Goal: Task Accomplishment & Management: Manage account settings

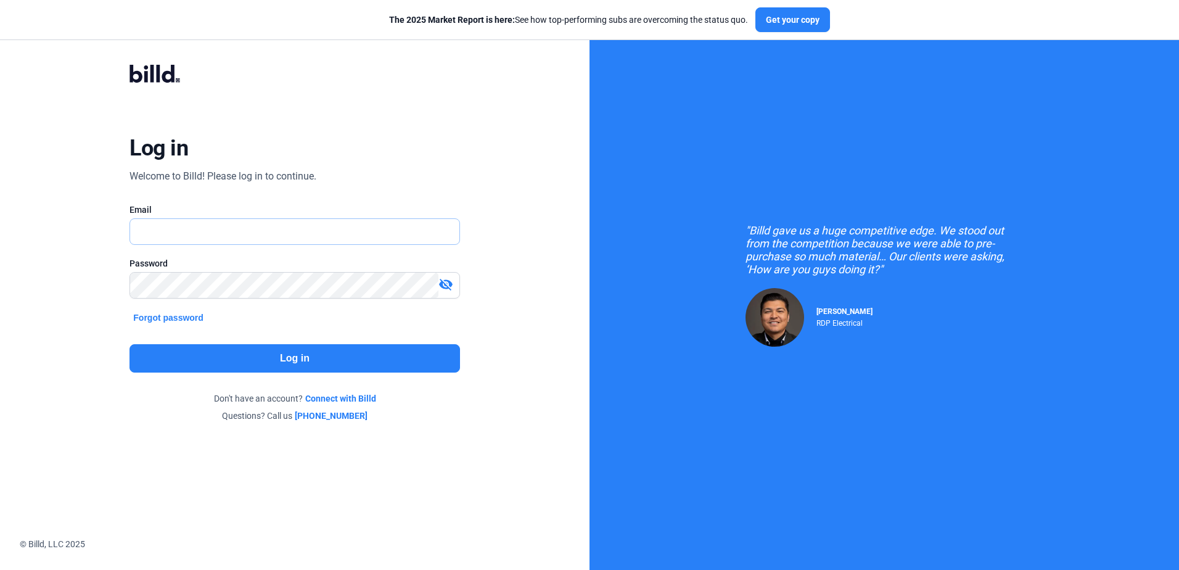
type input "[PERSON_NAME][EMAIL_ADDRESS][DOMAIN_NAME]"
click at [165, 354] on button "Log in" at bounding box center [294, 358] width 330 height 28
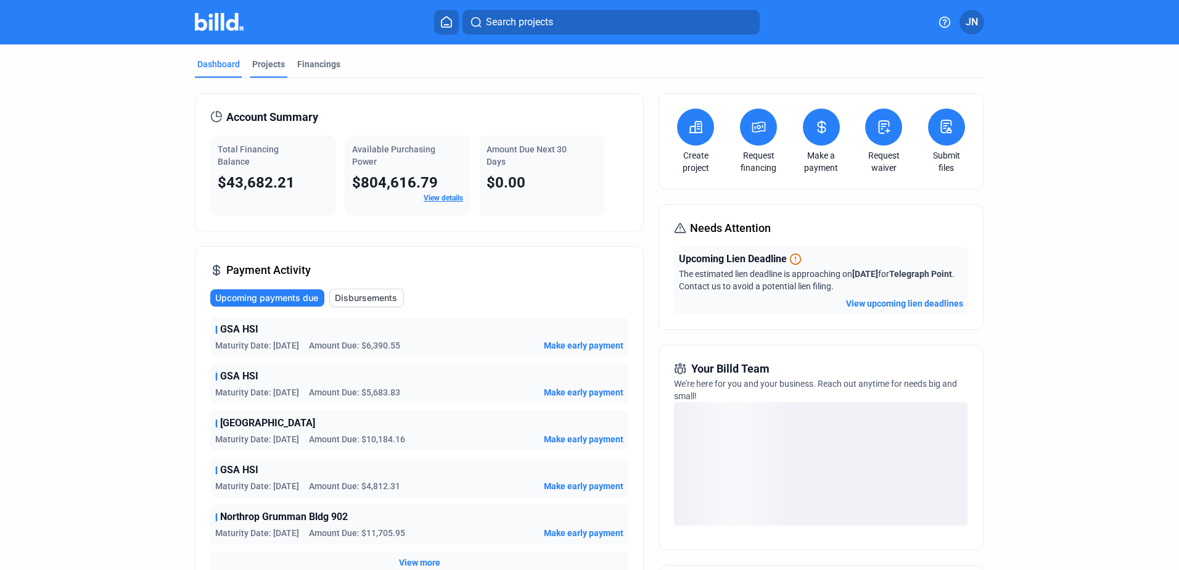
click at [263, 62] on div "Projects" at bounding box center [268, 64] width 33 height 12
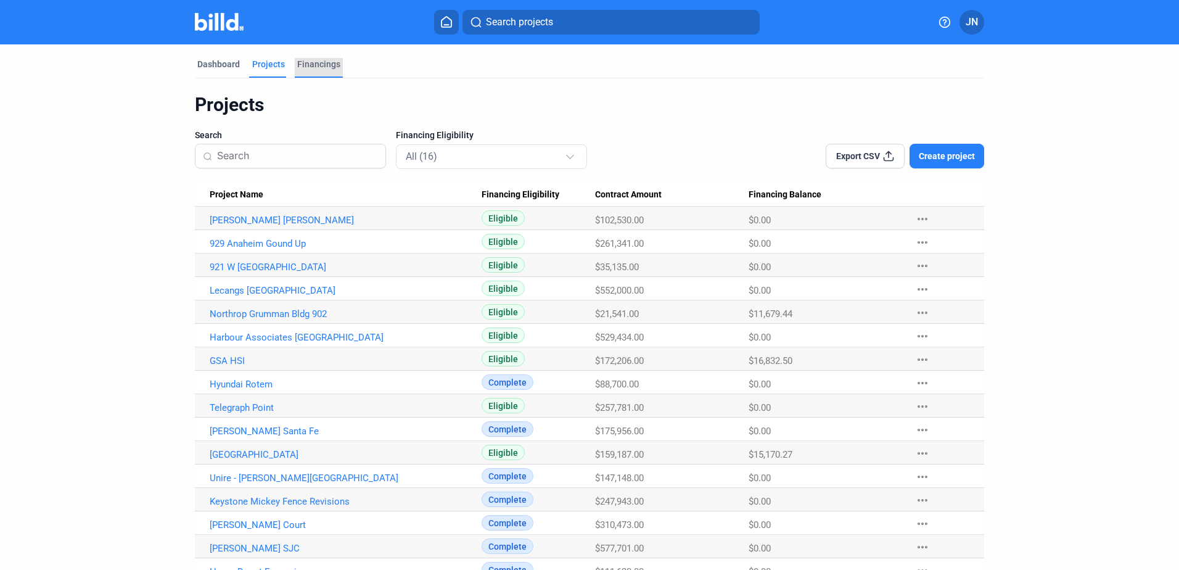
click at [308, 64] on div "Financings" at bounding box center [318, 64] width 43 height 12
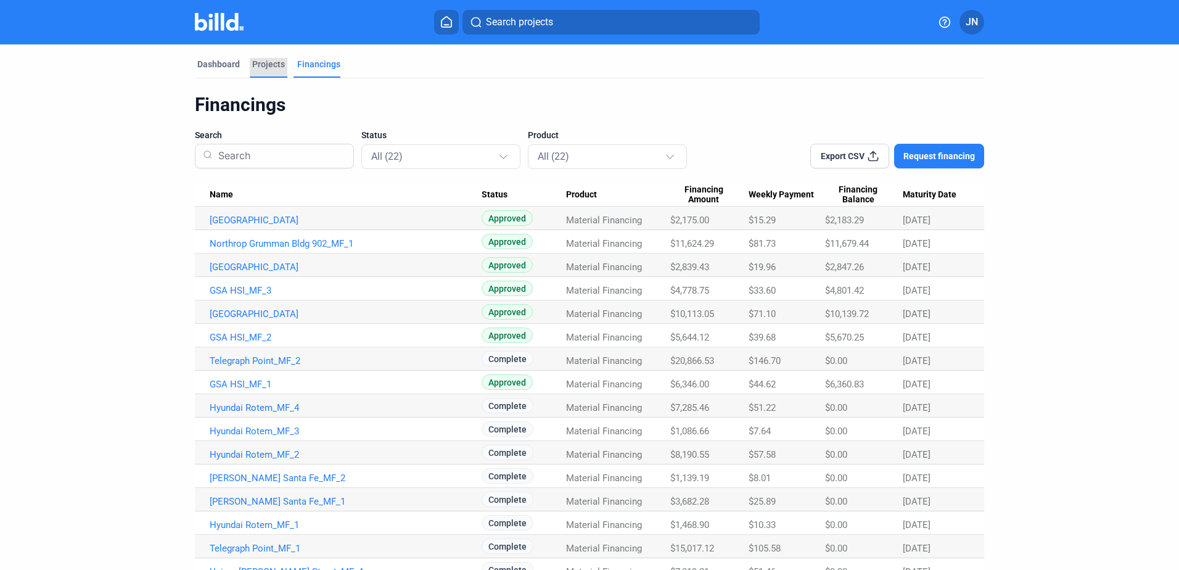
click at [260, 61] on div "Projects" at bounding box center [268, 64] width 33 height 12
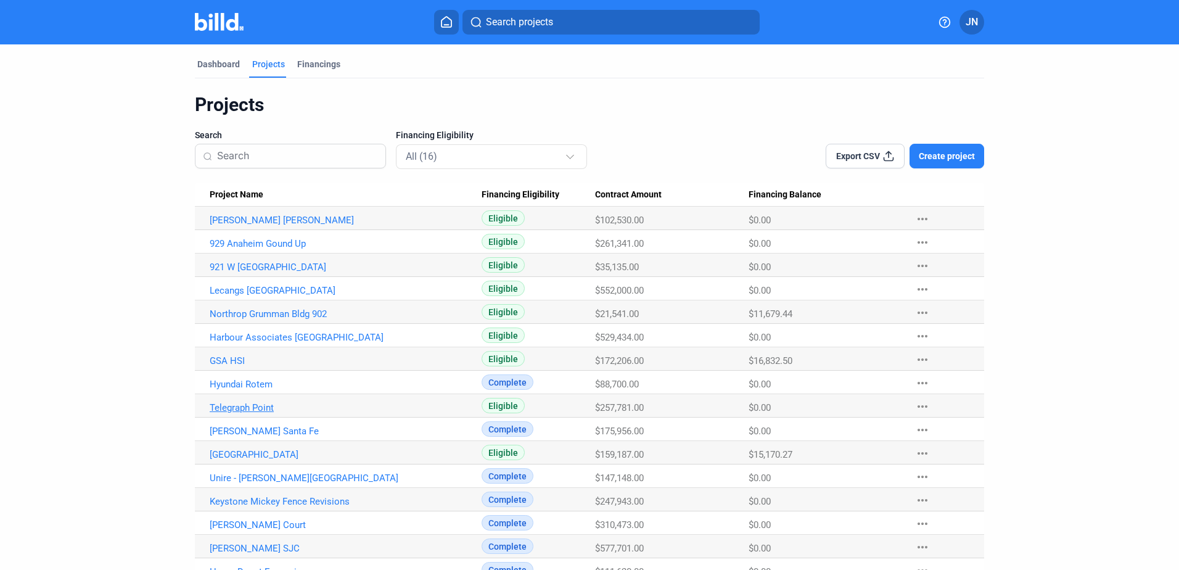
click at [244, 407] on link "Telegraph Point" at bounding box center [346, 407] width 272 height 11
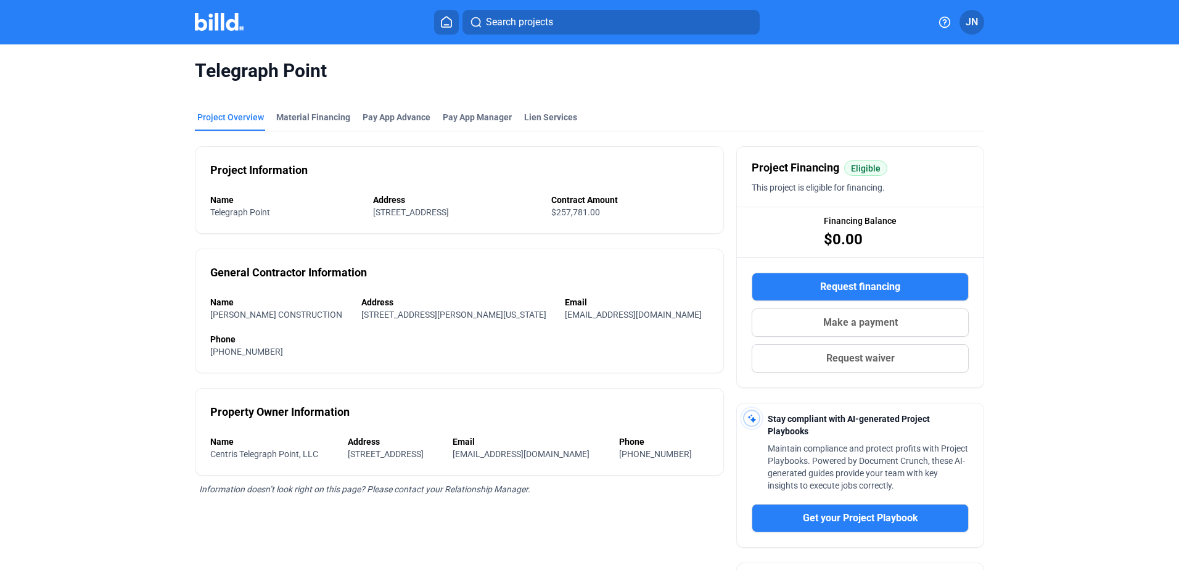
click at [443, 23] on icon at bounding box center [446, 22] width 12 height 12
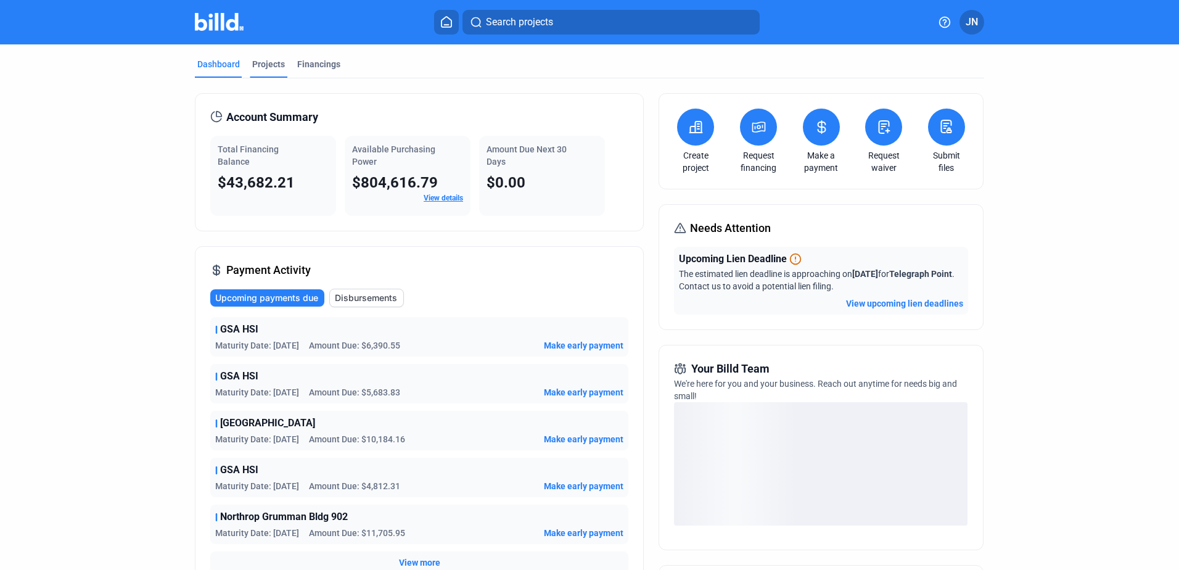
click at [262, 62] on div "Projects" at bounding box center [268, 64] width 33 height 12
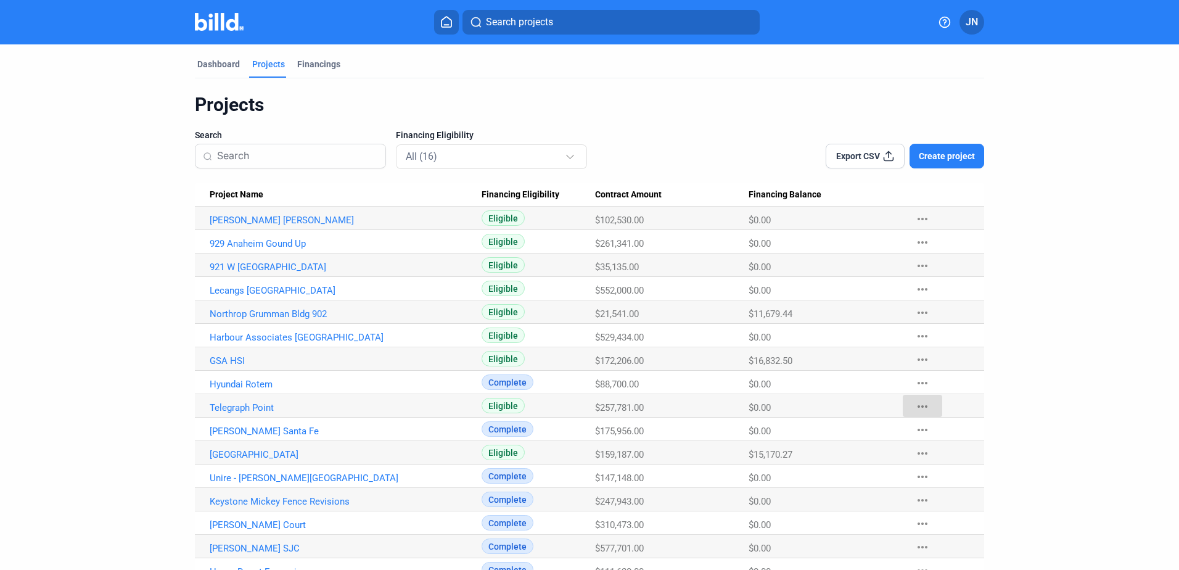
click at [920, 404] on mat-icon "more_horiz" at bounding box center [922, 406] width 15 height 15
click at [945, 490] on button "Mark Project Complete" at bounding box center [986, 492] width 173 height 30
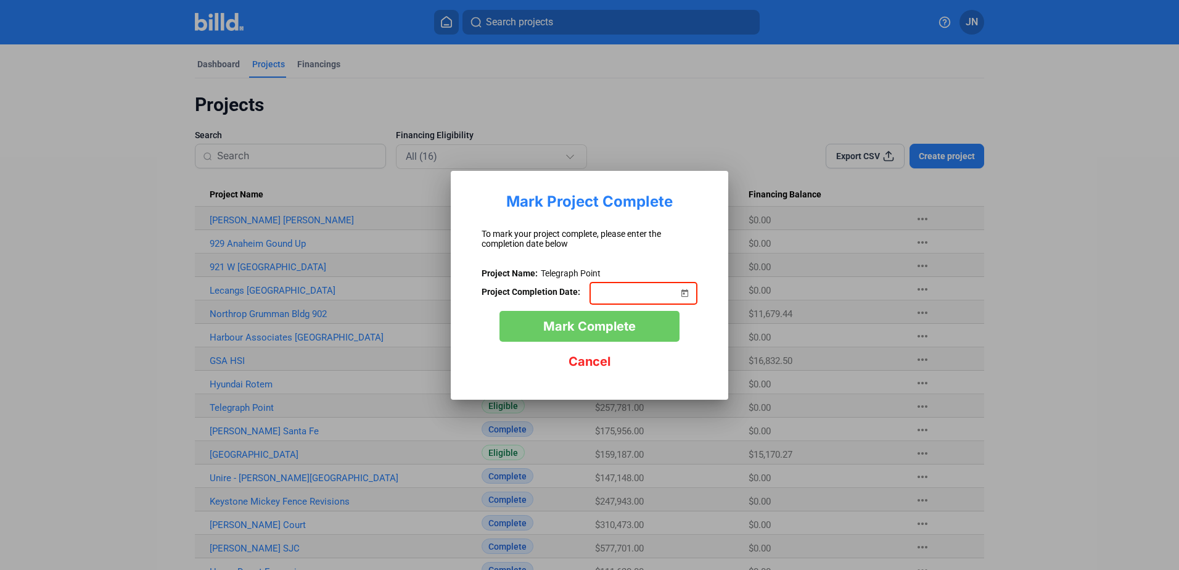
click at [684, 295] on span "Open calendar" at bounding box center [685, 286] width 30 height 30
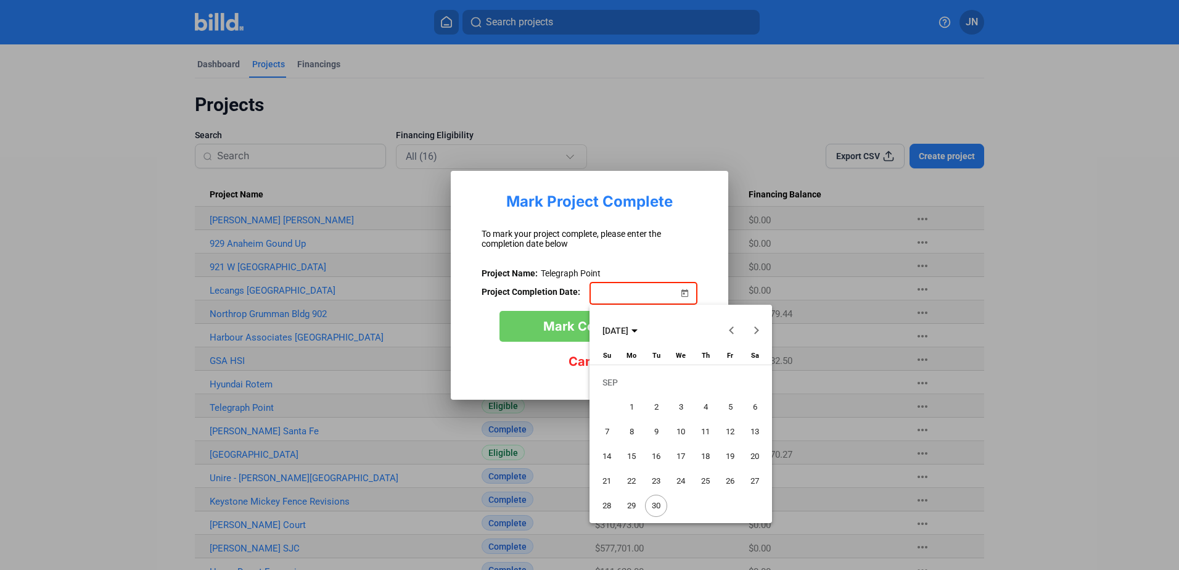
click at [657, 506] on span "30" at bounding box center [656, 506] width 22 height 22
type input "[DATE]"
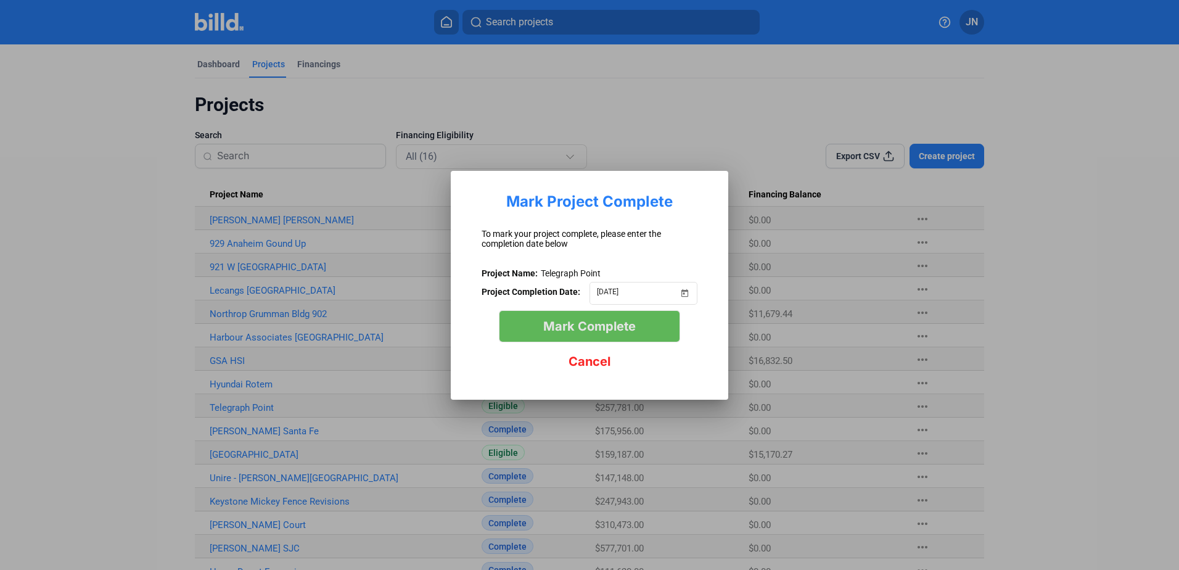
click at [559, 326] on span "Mark Complete" at bounding box center [589, 326] width 92 height 15
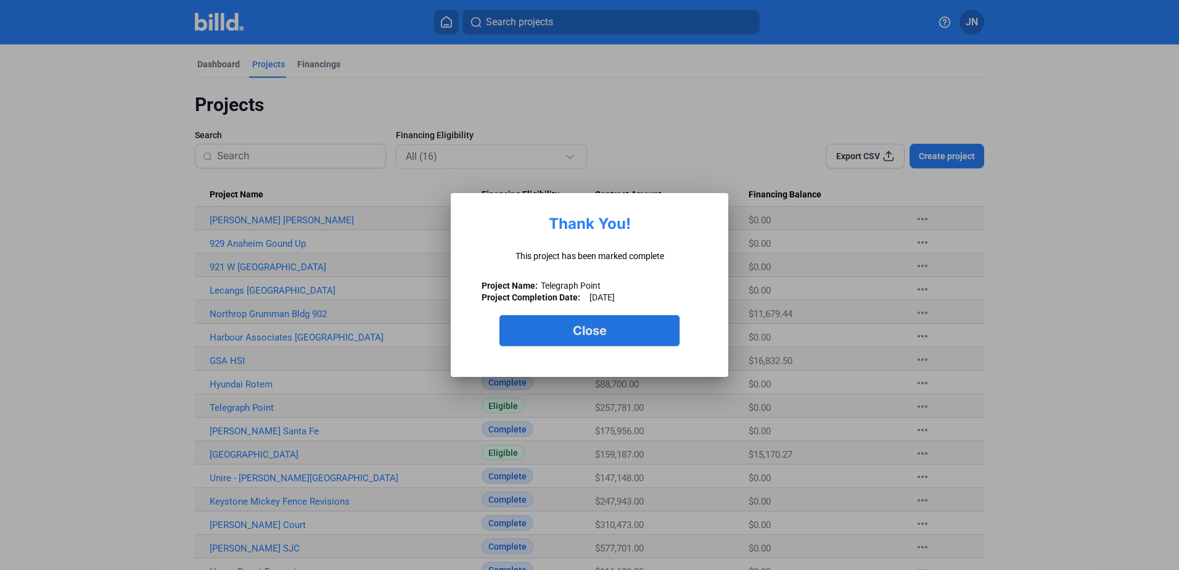
click at [559, 326] on button "Close" at bounding box center [589, 330] width 180 height 31
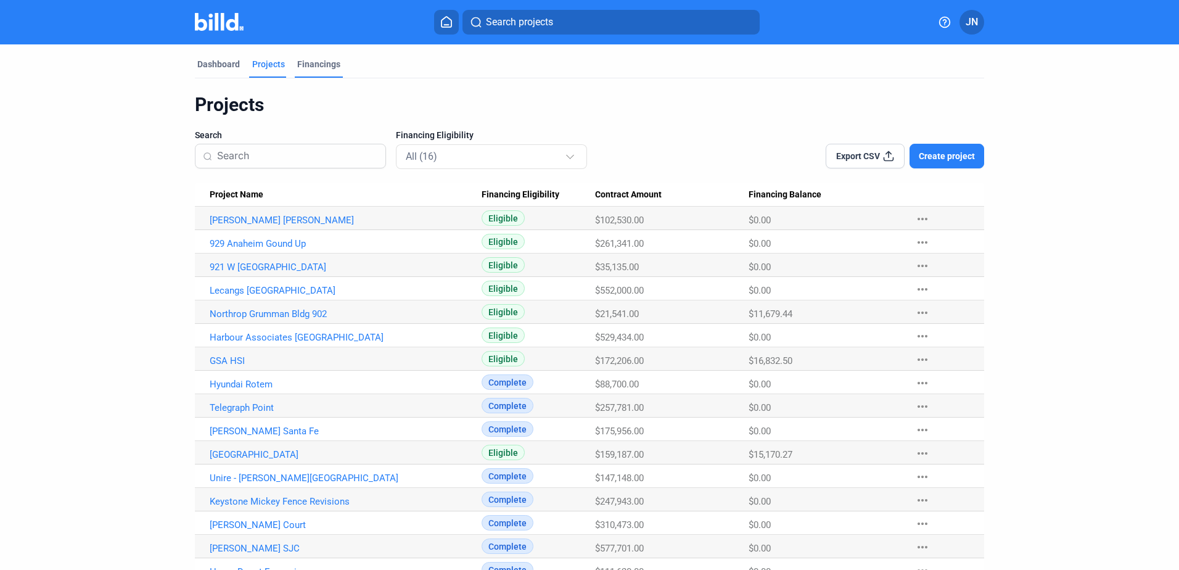
click at [308, 61] on div "Financings" at bounding box center [318, 64] width 43 height 12
